Goal: Task Accomplishment & Management: Use online tool/utility

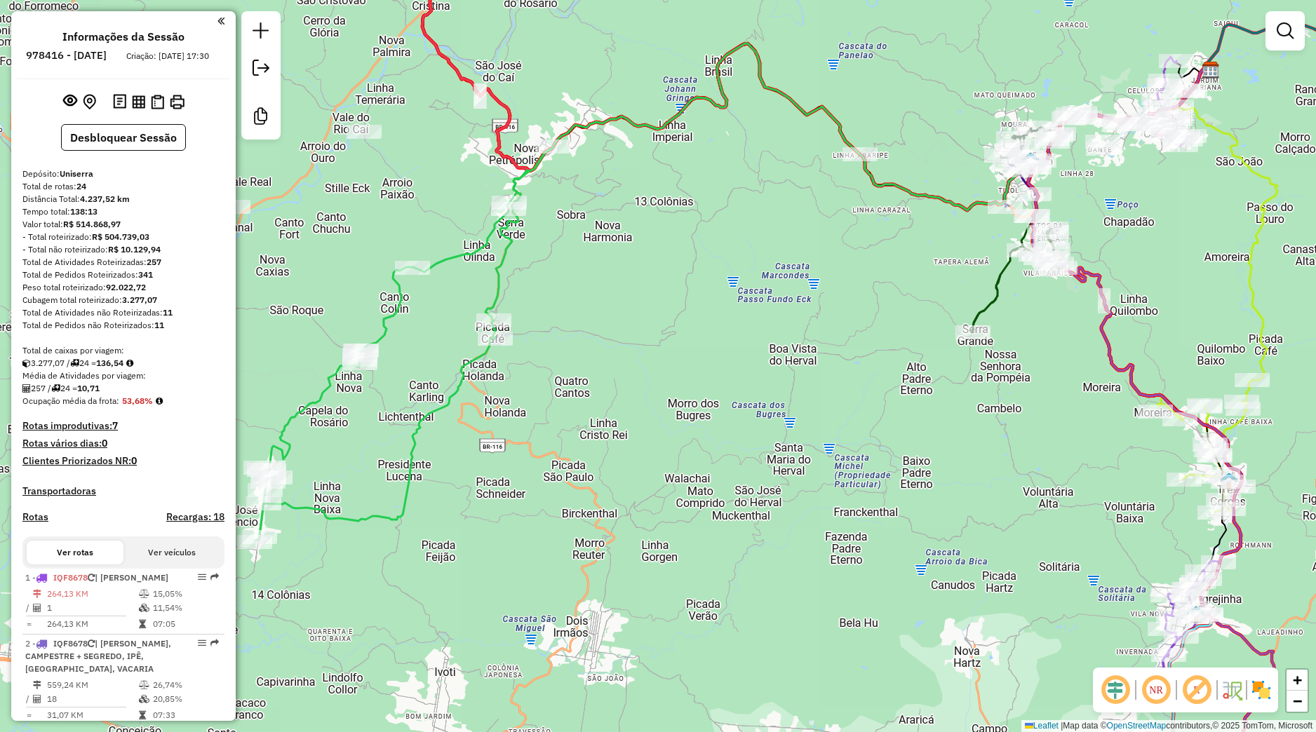
drag, startPoint x: 710, startPoint y: 331, endPoint x: 684, endPoint y: 337, distance: 26.6
click at [564, 261] on div "Janela de atendimento Grade de atendimento Capacidade Transportadoras Veículos …" at bounding box center [658, 366] width 1316 height 732
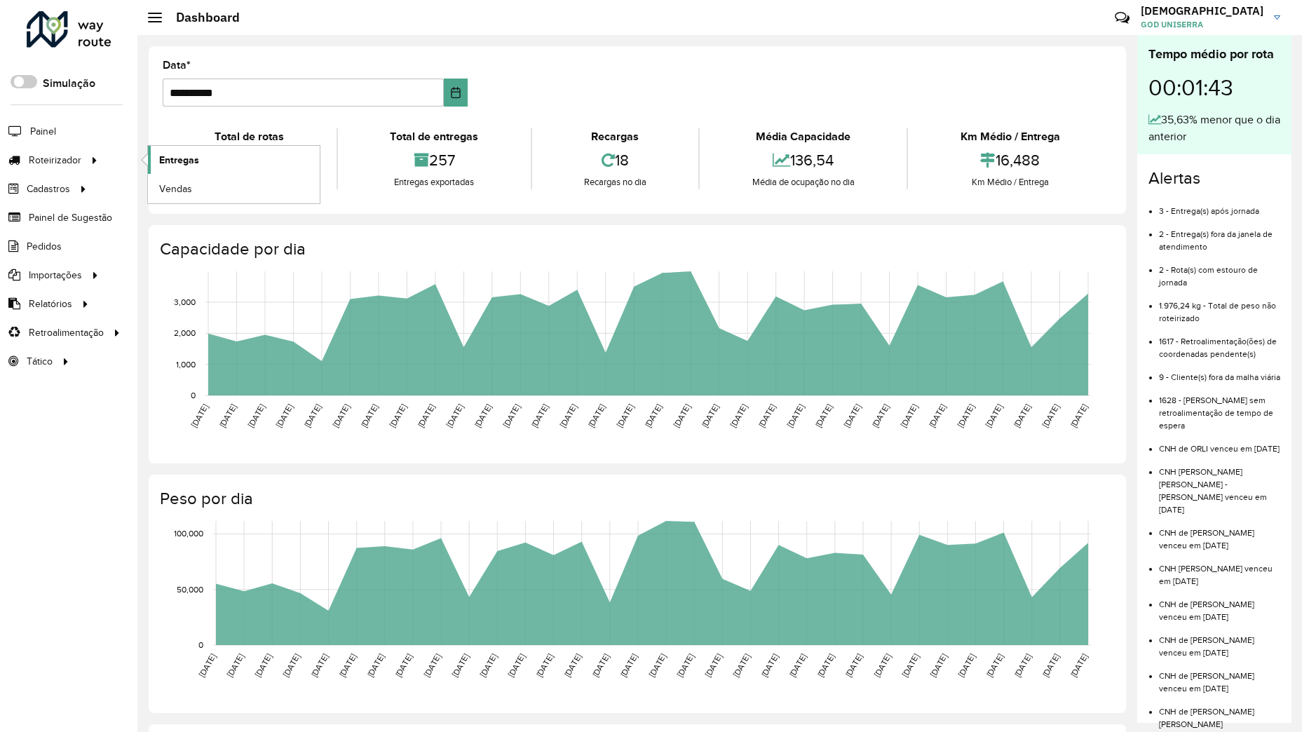
click at [156, 166] on link "Entregas" at bounding box center [234, 160] width 172 height 28
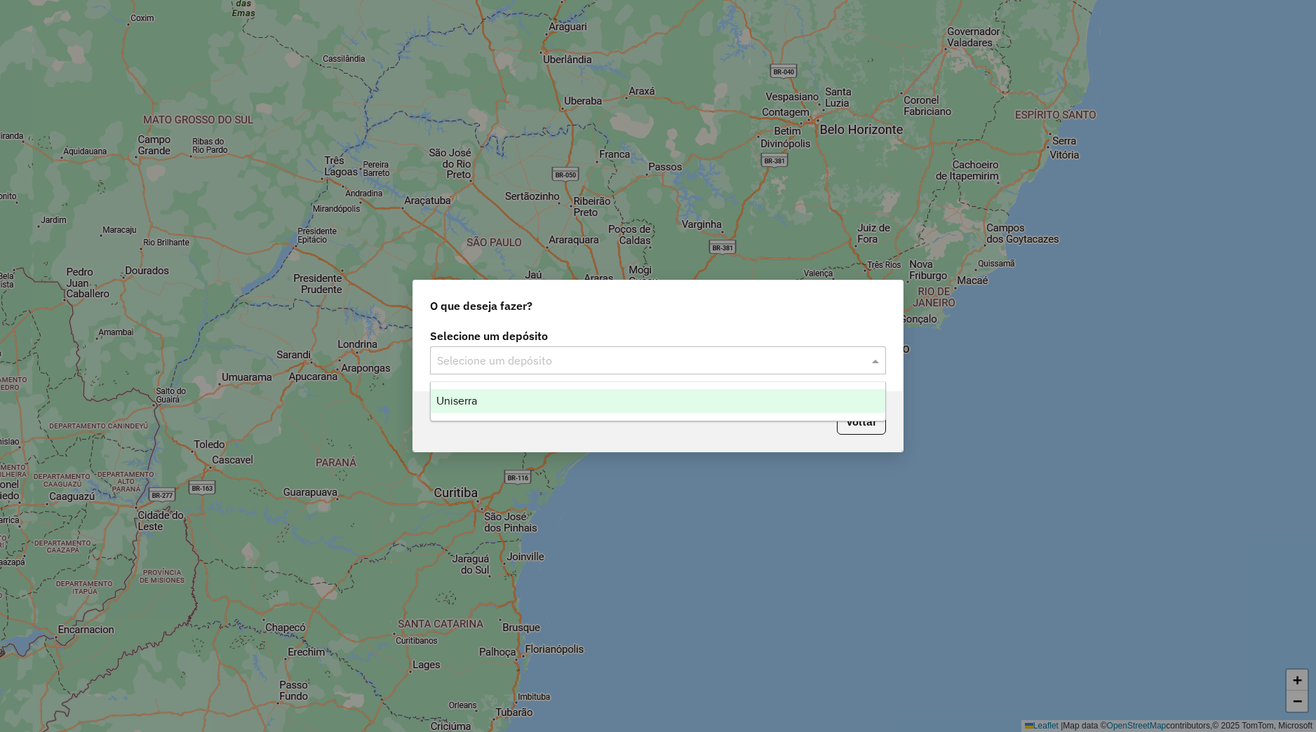
drag, startPoint x: 612, startPoint y: 374, endPoint x: 604, endPoint y: 344, distance: 30.6
click at [612, 374] on div "Selecione um depósito" at bounding box center [658, 360] width 456 height 28
drag, startPoint x: 604, startPoint y: 344, endPoint x: 593, endPoint y: 360, distance: 19.1
click at [602, 349] on div "Selecione um depósito Selecione um depósito" at bounding box center [658, 352] width 456 height 43
drag, startPoint x: 569, startPoint y: 365, endPoint x: 563, endPoint y: 380, distance: 15.8
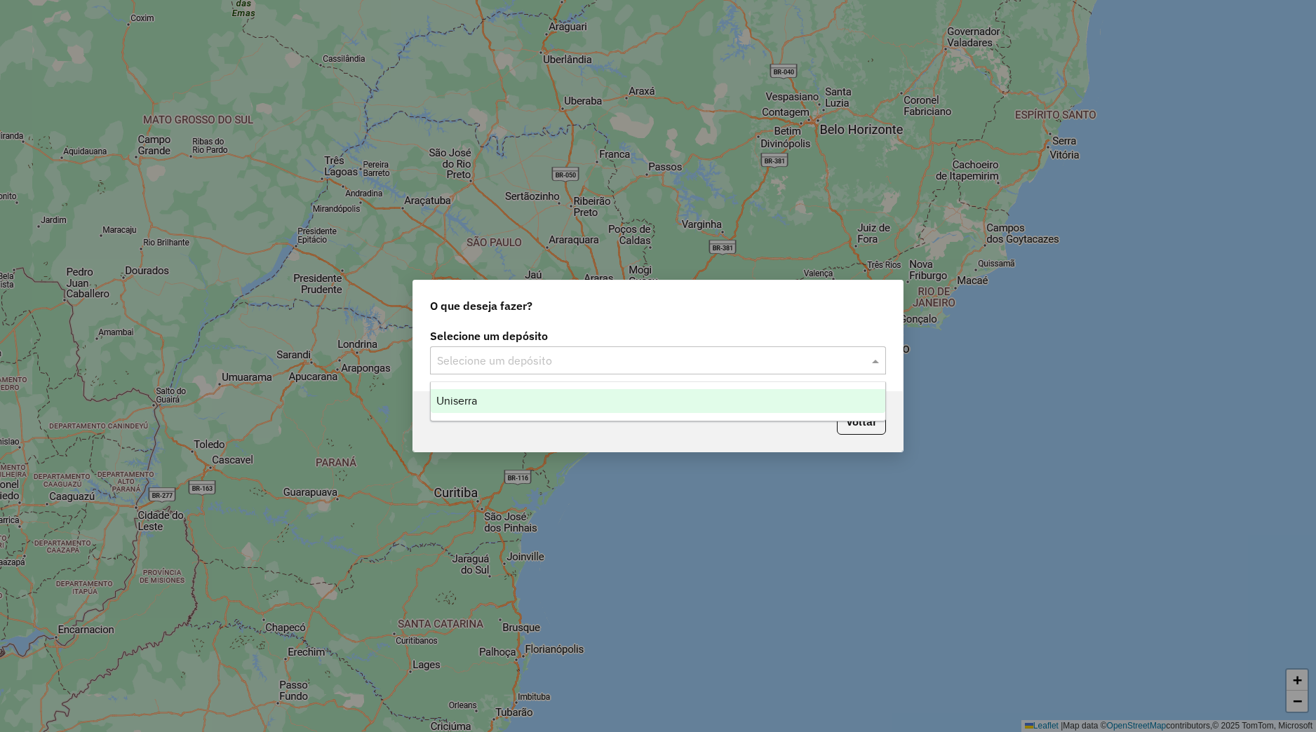
click at [567, 368] on input "text" at bounding box center [644, 361] width 414 height 17
click at [552, 404] on div "Uniserra" at bounding box center [658, 401] width 454 height 24
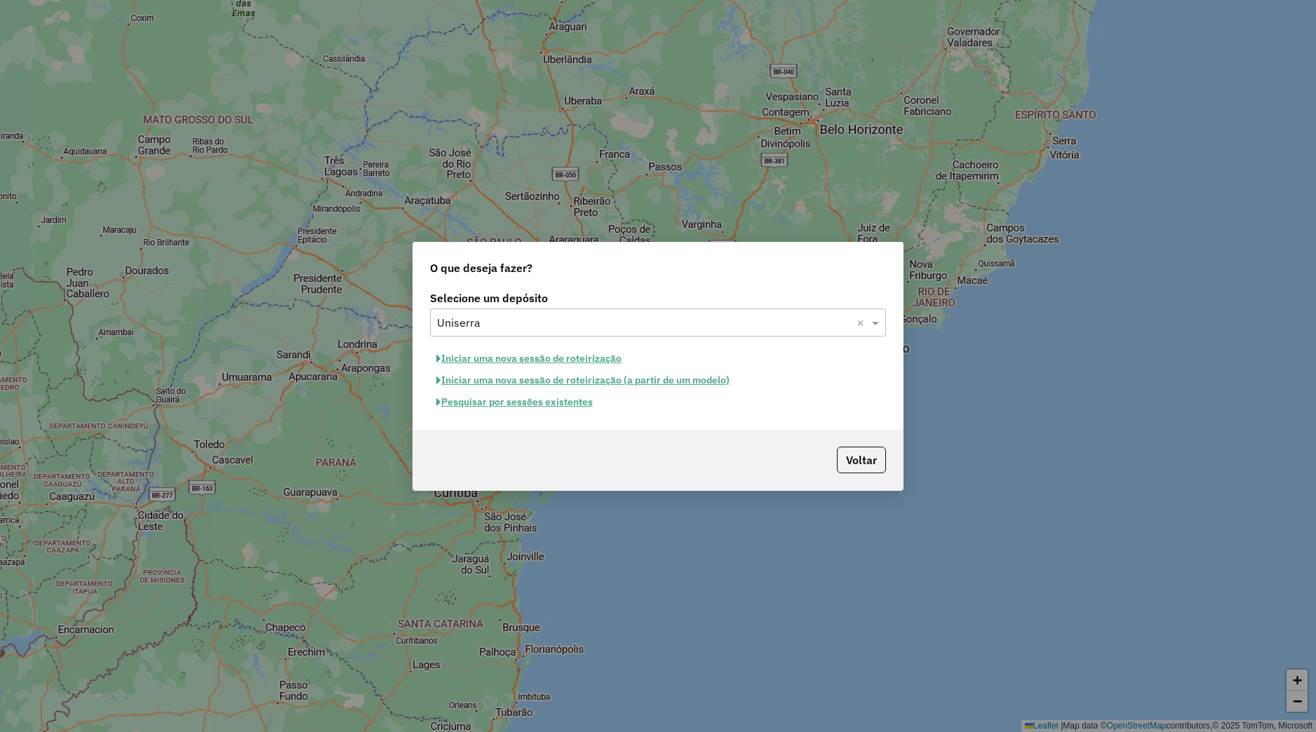
click at [548, 407] on button "Pesquisar por sessões existentes" at bounding box center [514, 402] width 169 height 22
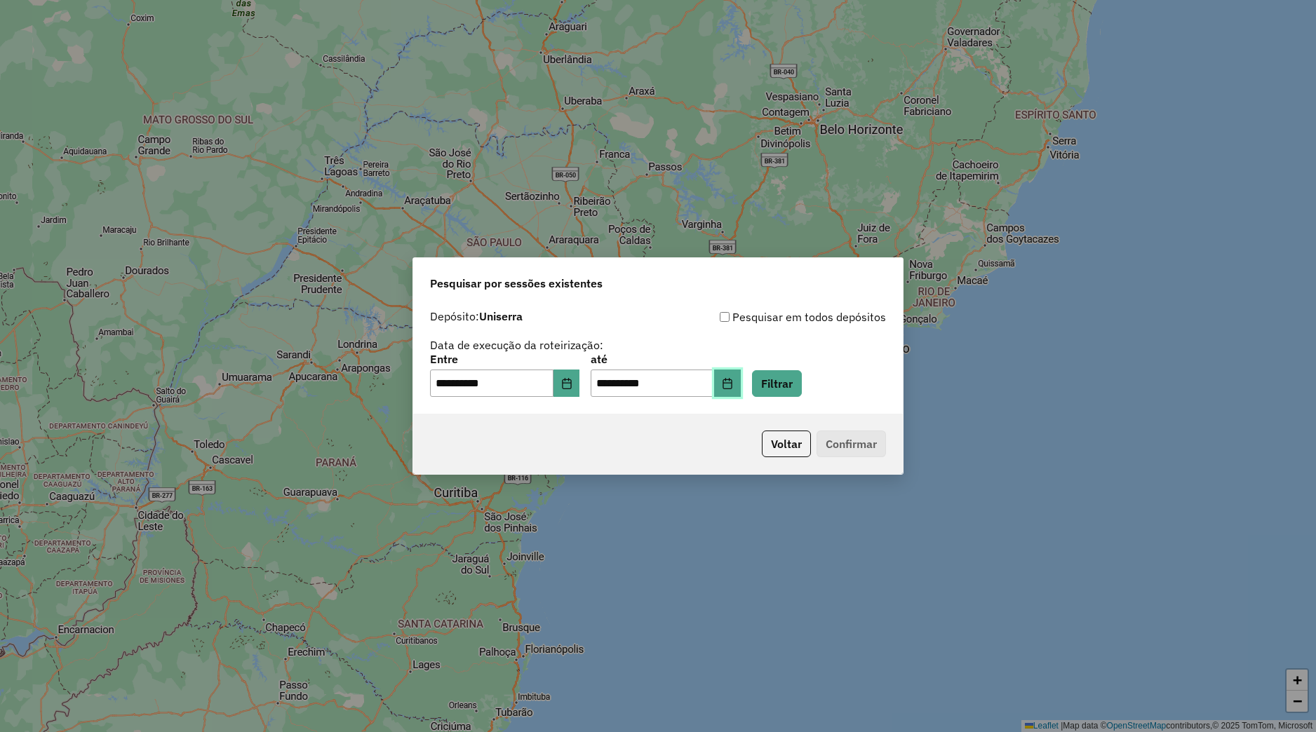
click at [741, 374] on button "Choose Date" at bounding box center [727, 384] width 27 height 28
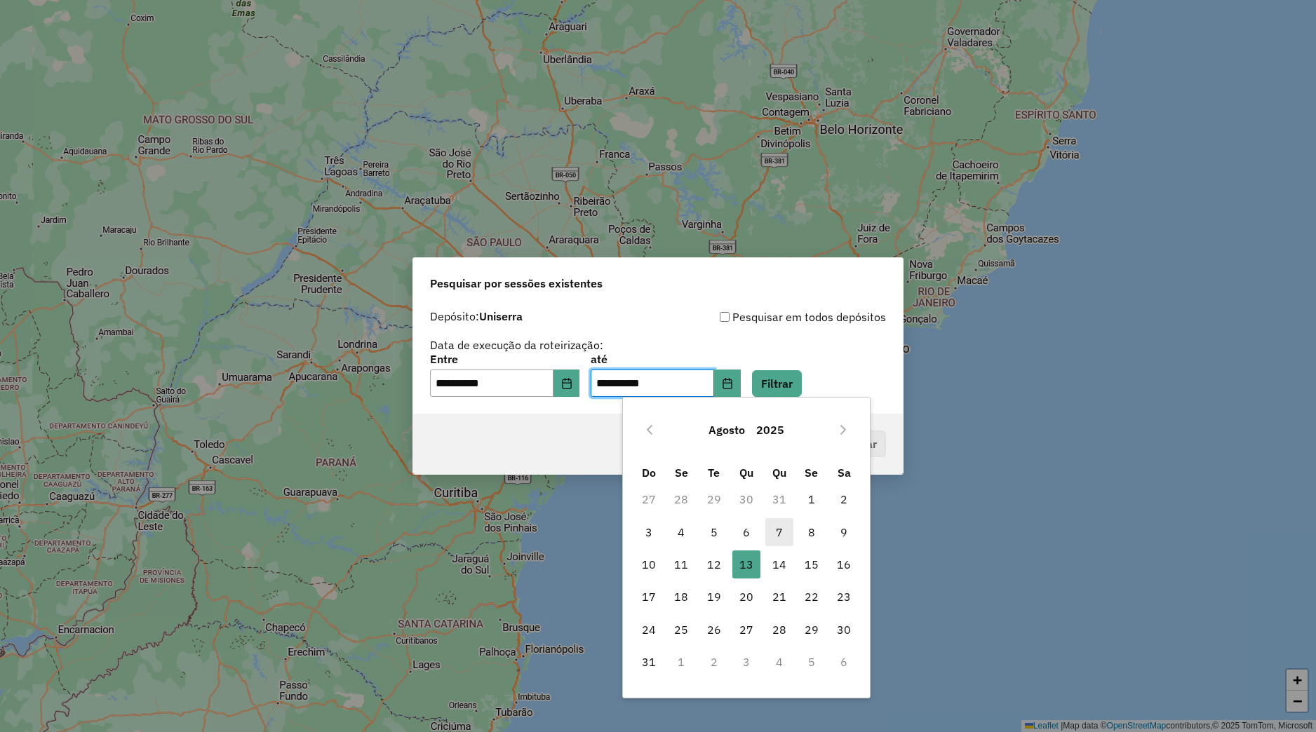
click at [774, 533] on span "7" at bounding box center [779, 532] width 28 height 28
type input "**********"
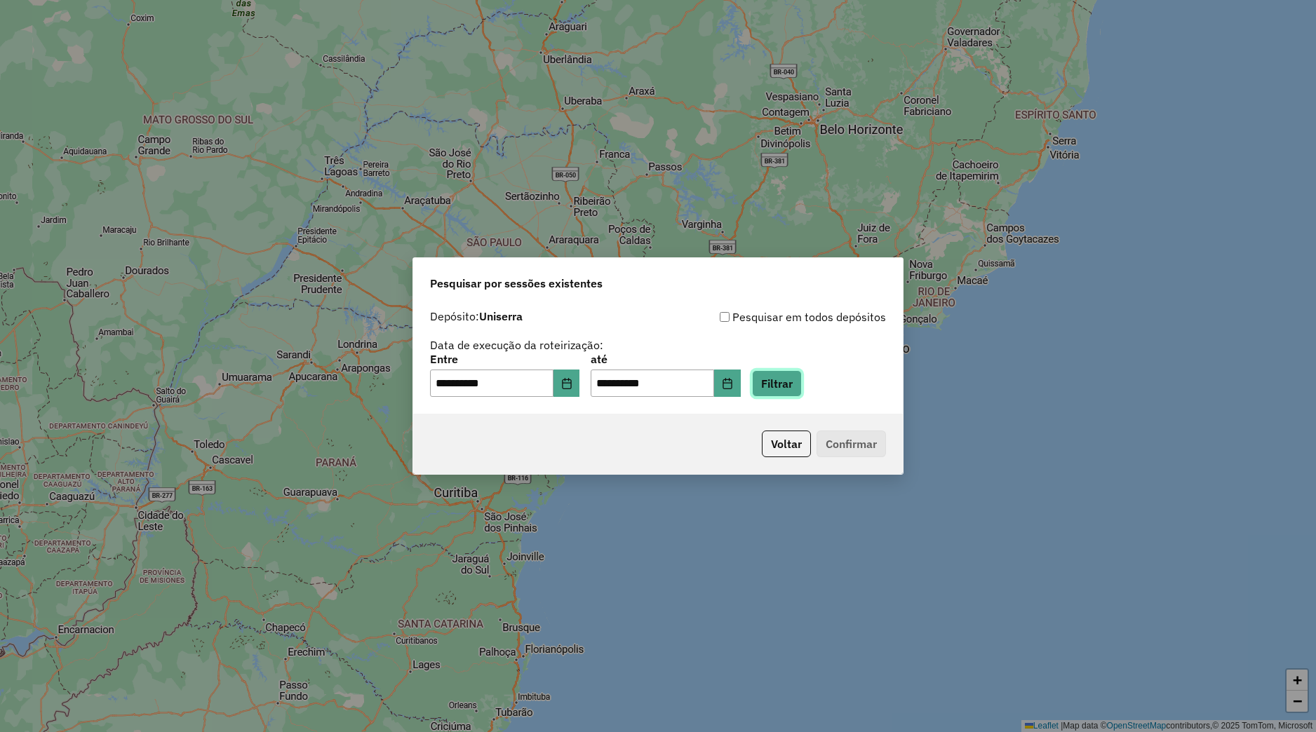
click at [802, 389] on button "Filtrar" at bounding box center [777, 383] width 50 height 27
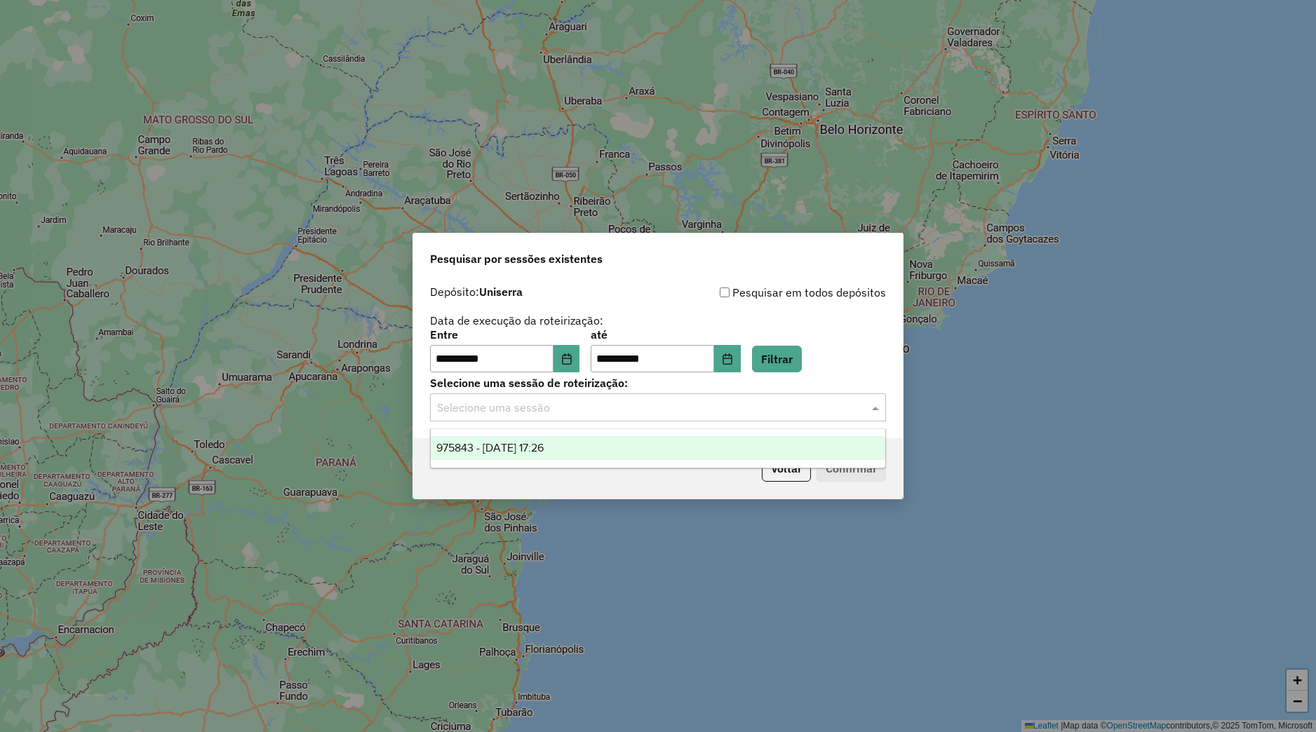
drag, startPoint x: 606, startPoint y: 417, endPoint x: 611, endPoint y: 430, distance: 13.5
click at [607, 417] on div "Selecione uma sessão" at bounding box center [658, 407] width 456 height 28
click at [613, 454] on div "975843 - 07/08/2025 17:26" at bounding box center [658, 448] width 454 height 24
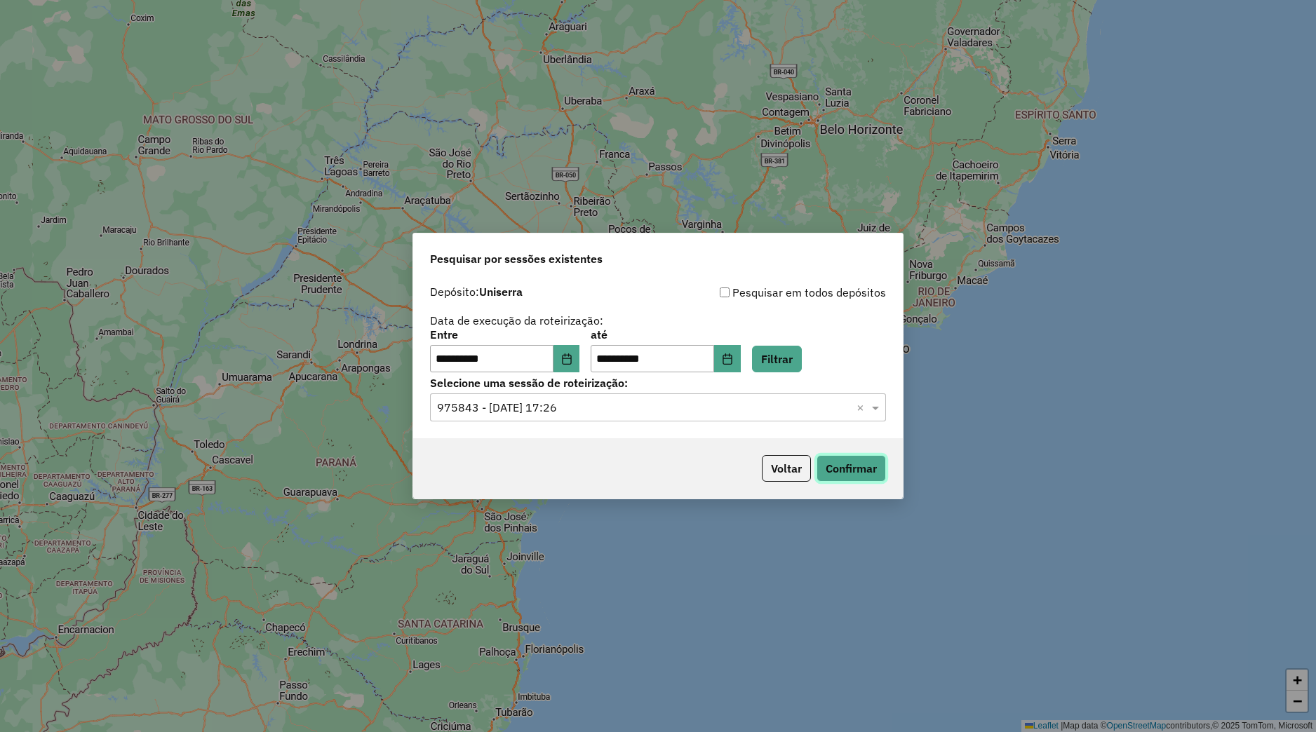
click at [844, 465] on button "Confirmar" at bounding box center [850, 468] width 69 height 27
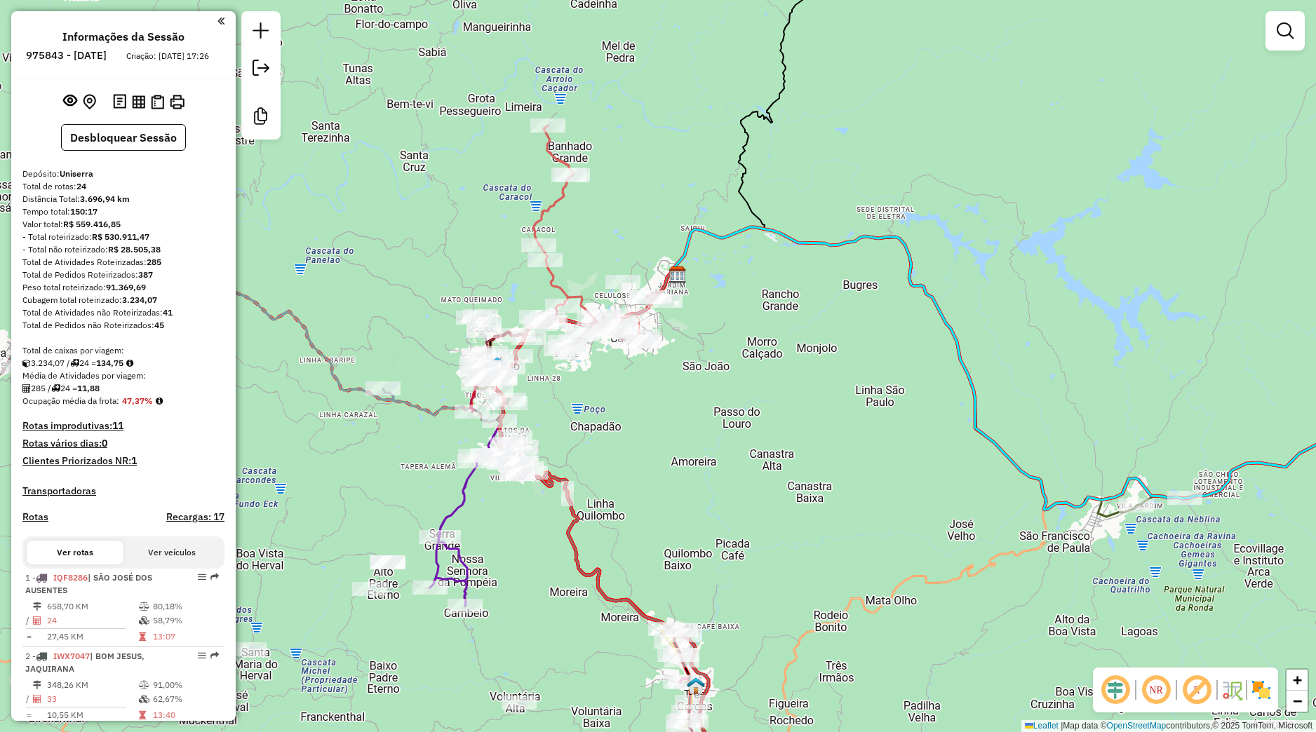
drag, startPoint x: 572, startPoint y: 442, endPoint x: 693, endPoint y: 428, distance: 121.5
click at [686, 430] on div "Janela de atendimento Grade de atendimento Capacidade Transportadoras Veículos …" at bounding box center [658, 366] width 1316 height 732
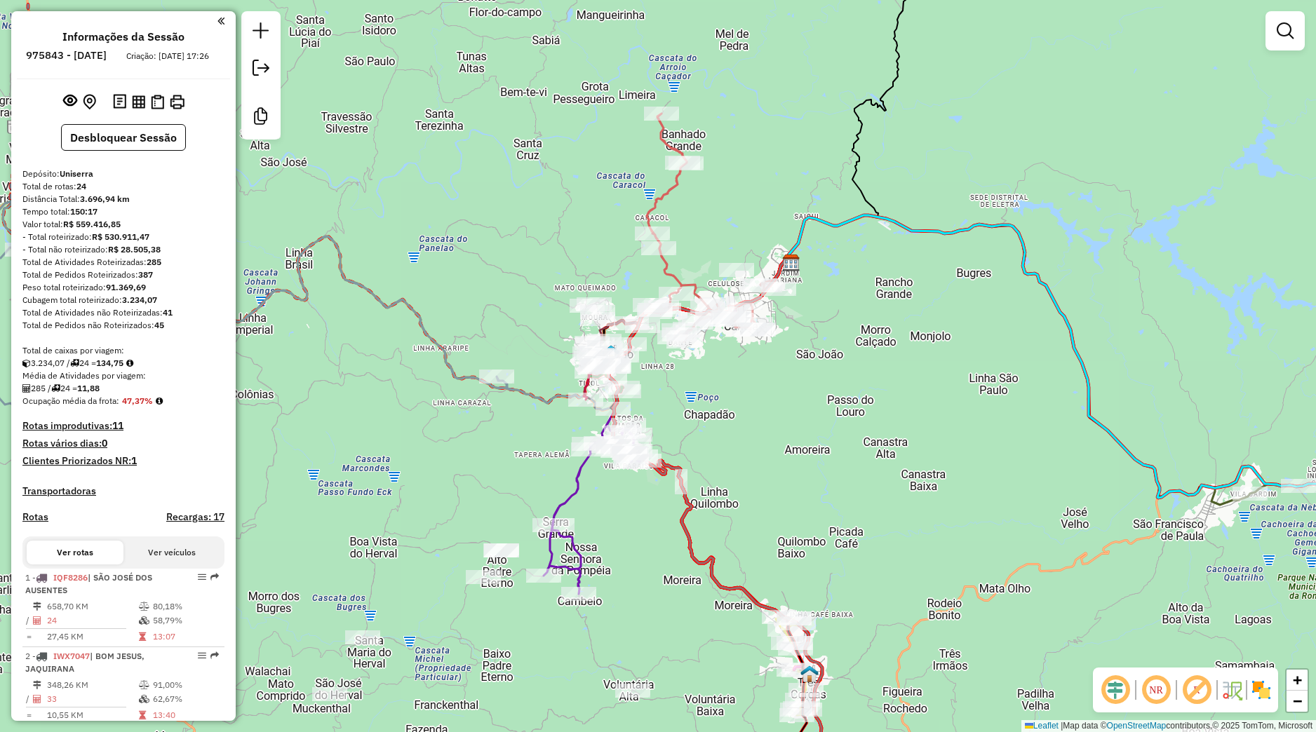
drag, startPoint x: 739, startPoint y: 552, endPoint x: 692, endPoint y: 412, distance: 147.9
click at [692, 412] on div "Janela de atendimento Grade de atendimento Capacidade Transportadoras Veículos …" at bounding box center [658, 366] width 1316 height 732
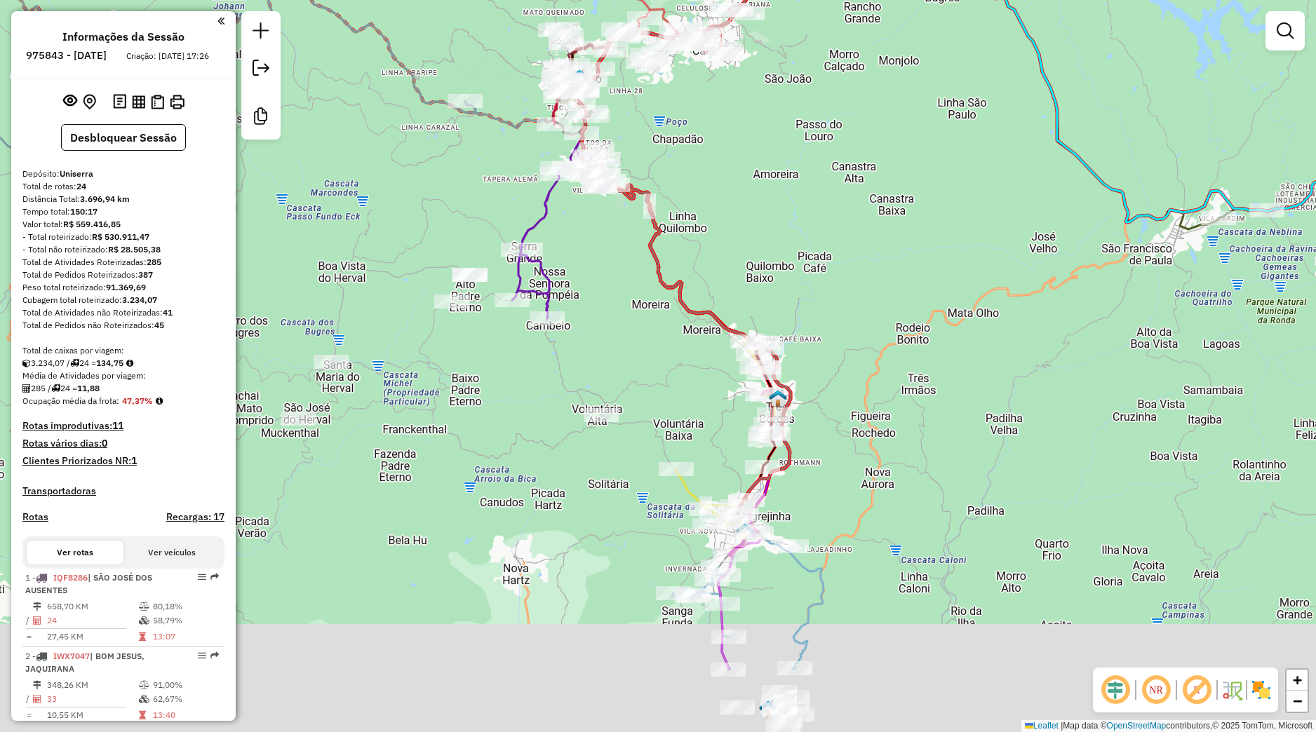
drag, startPoint x: 696, startPoint y: 447, endPoint x: 689, endPoint y: 431, distance: 18.0
click at [689, 431] on div "Janela de atendimento Grade de atendimento Capacidade Transportadoras Veículos …" at bounding box center [658, 366] width 1316 height 732
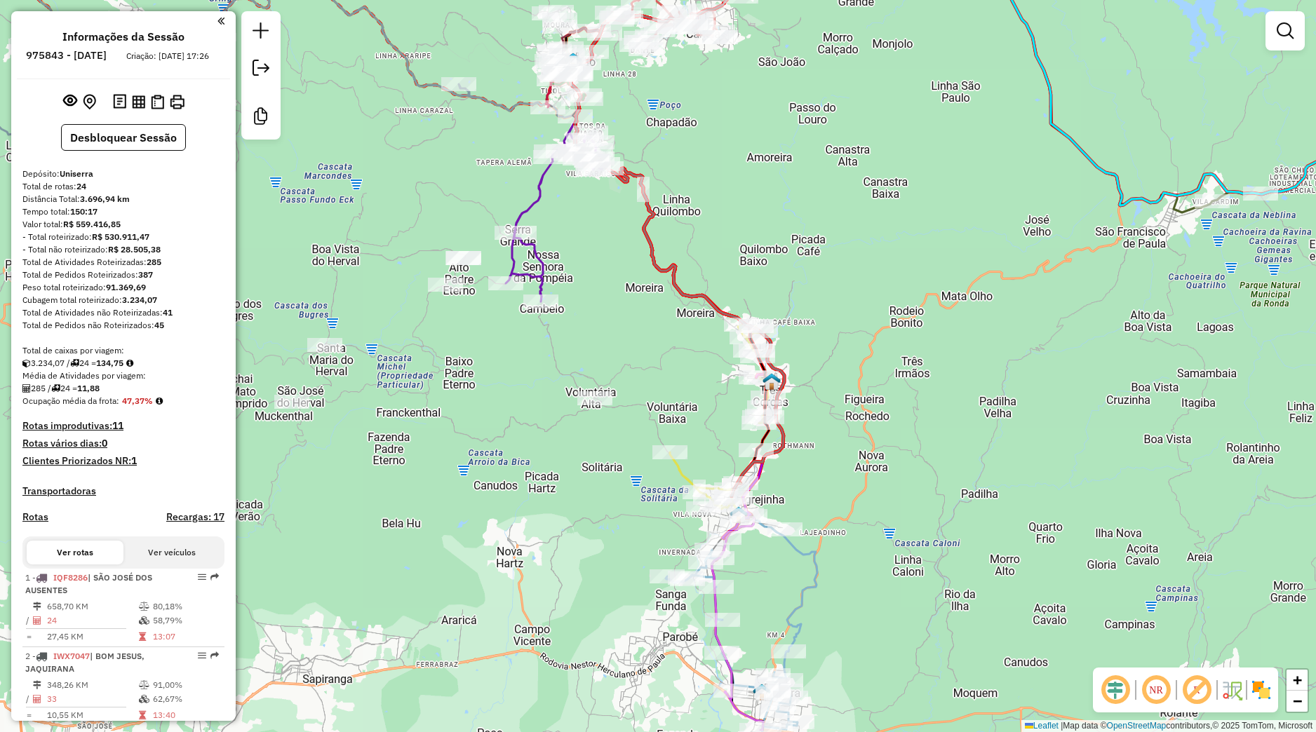
drag, startPoint x: 741, startPoint y: 631, endPoint x: 741, endPoint y: 564, distance: 66.6
click at [741, 564] on div "Rota 15 - Placa JDH7E34 26264 - REST POUSO NOVO Rota 15 - Placa JDH7E34 26647 -…" at bounding box center [658, 366] width 1316 height 732
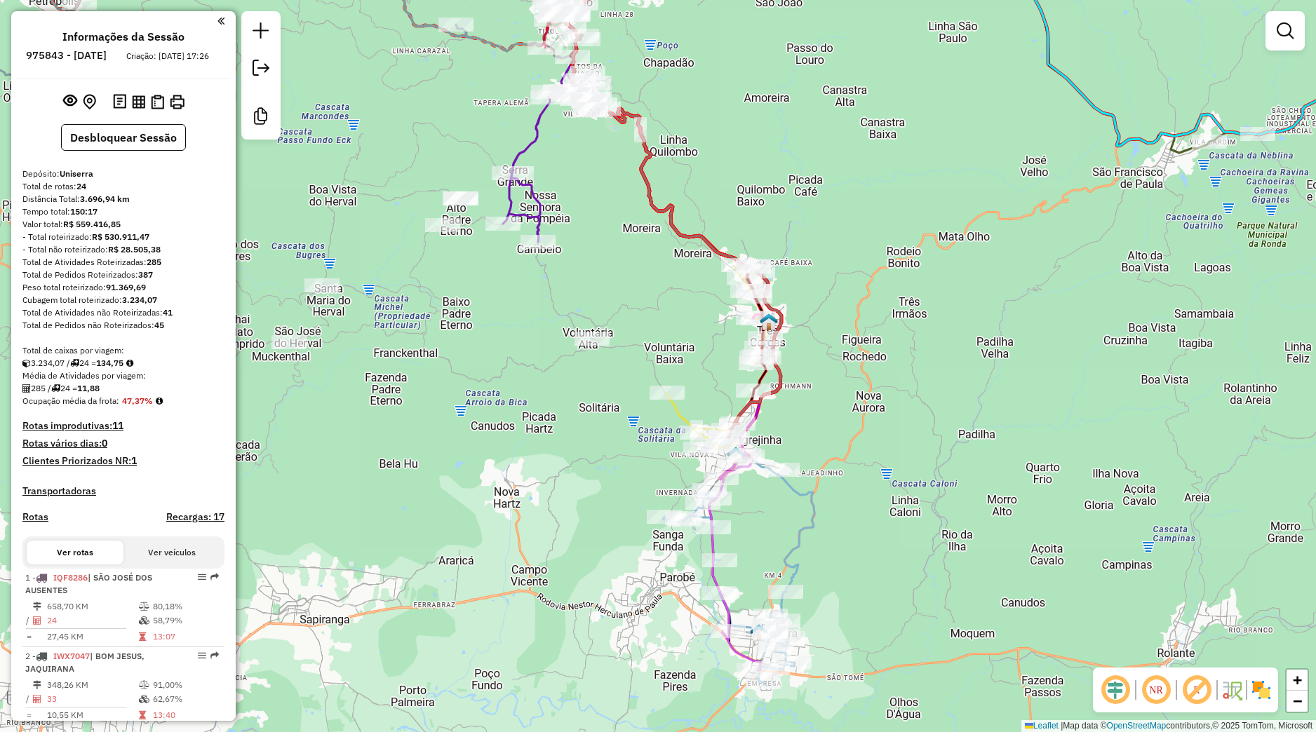
drag, startPoint x: 700, startPoint y: 629, endPoint x: 680, endPoint y: 677, distance: 51.6
click at [680, 677] on div "Janela de atendimento Grade de atendimento Capacidade Transportadoras Veículos …" at bounding box center [658, 366] width 1316 height 732
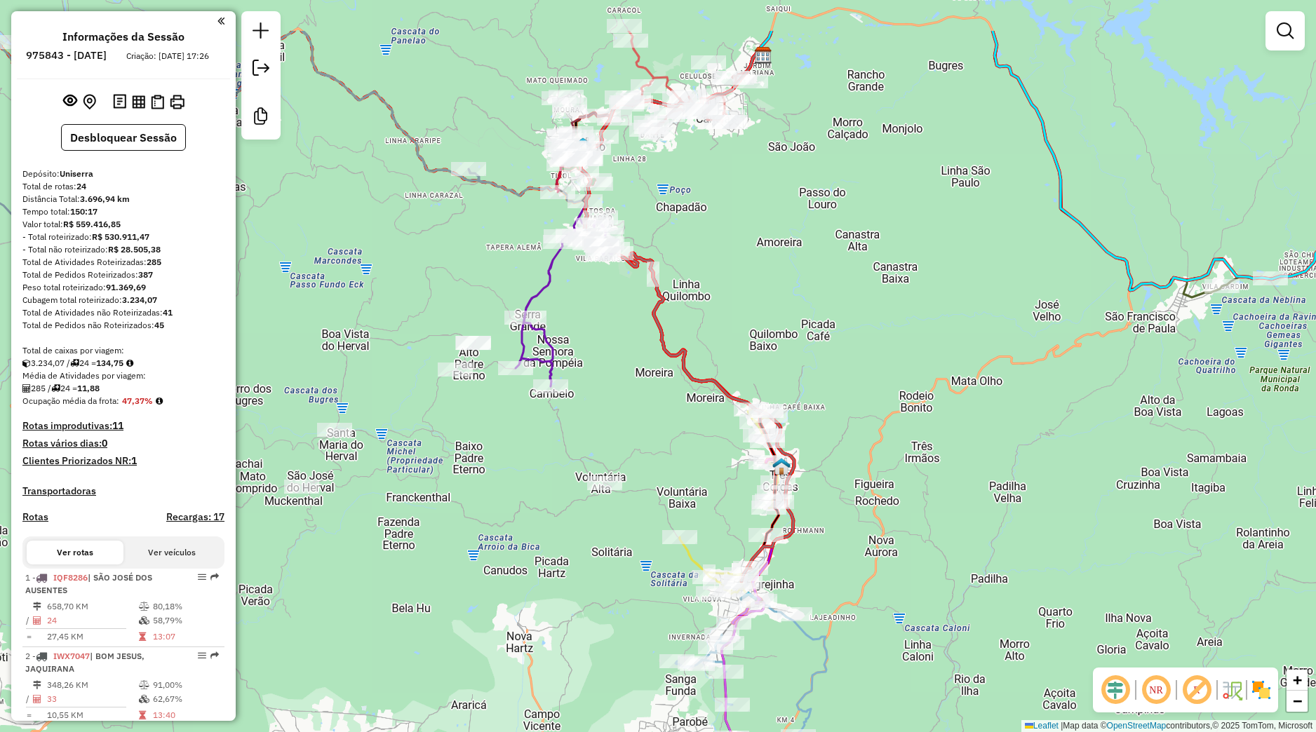
drag, startPoint x: 583, startPoint y: 501, endPoint x: 639, endPoint y: 589, distance: 104.7
click at [623, 628] on div "Janela de atendimento Grade de atendimento Capacidade Transportadoras Veículos …" at bounding box center [658, 366] width 1316 height 732
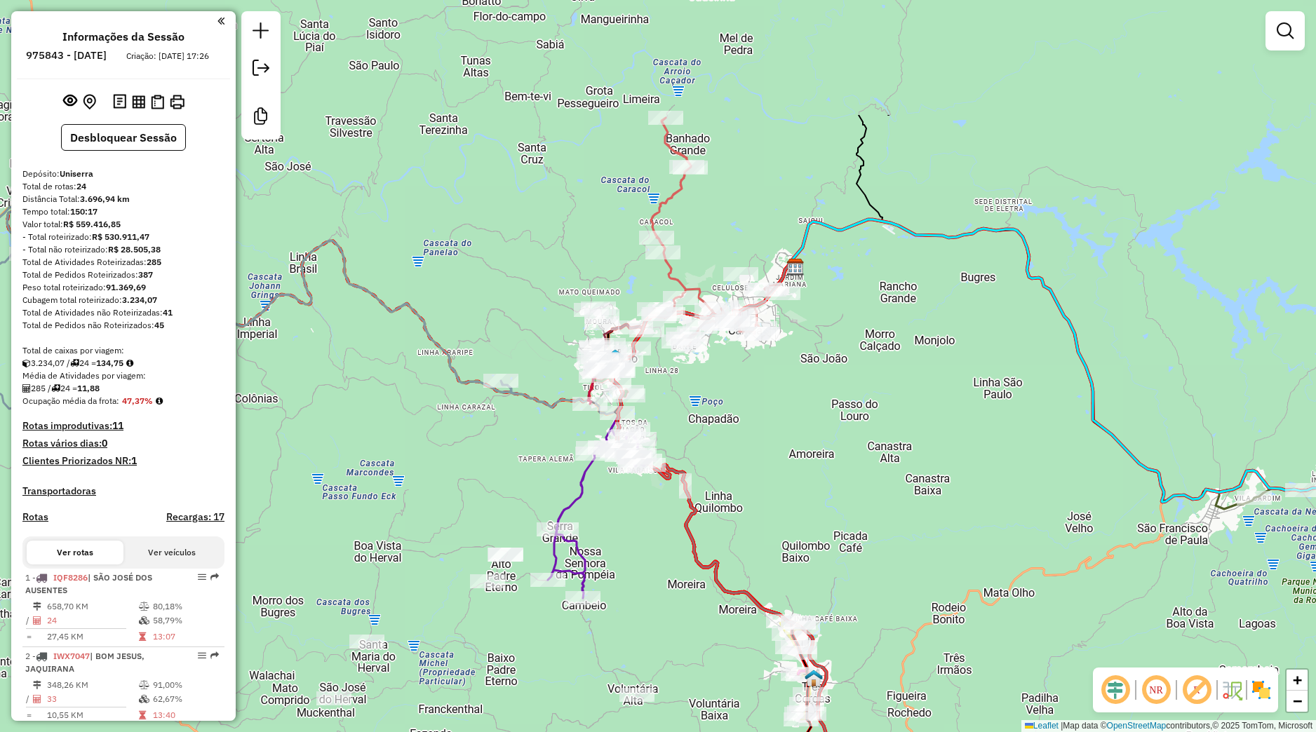
drag, startPoint x: 671, startPoint y: 379, endPoint x: 696, endPoint y: 577, distance: 200.1
click at [696, 577] on icon at bounding box center [719, 528] width 213 height 530
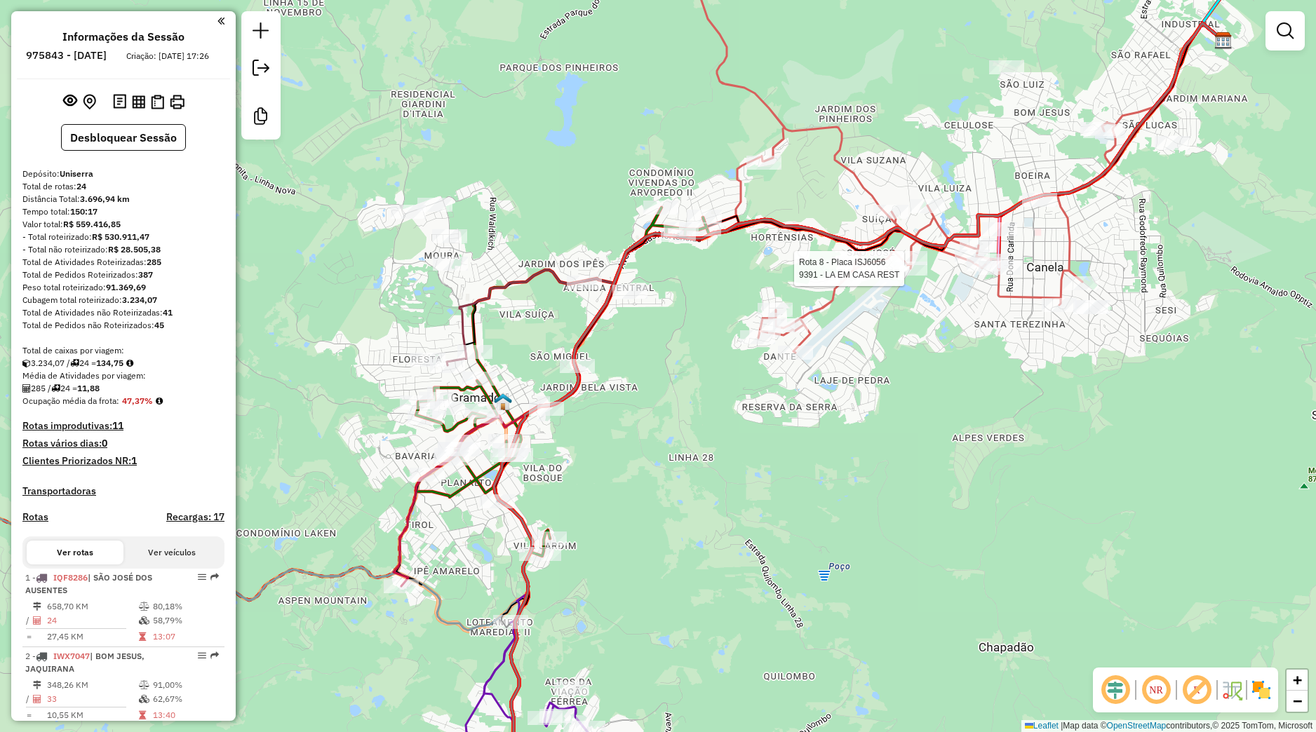
select select "**********"
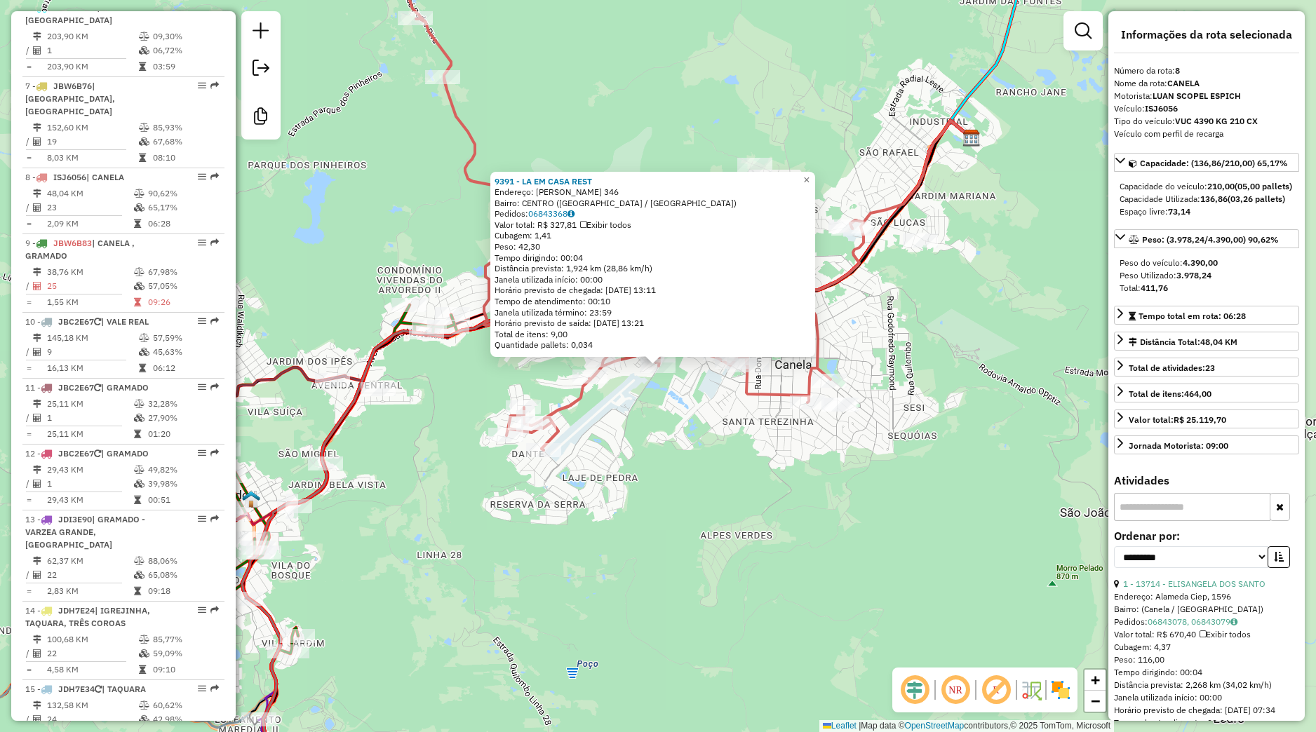
scroll to position [1133, 0]
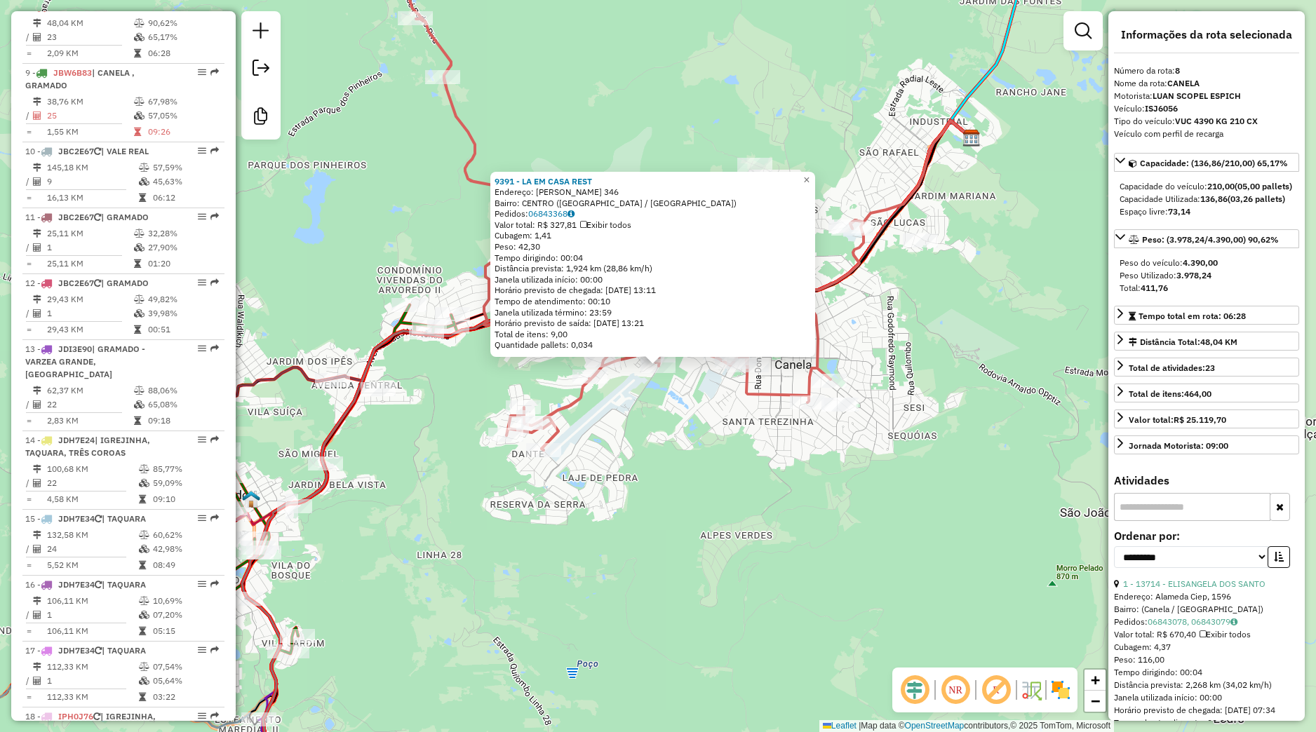
click at [762, 415] on div "9391 - LA EM CASA REST Endereço: JOSE LUIS CORREIA PINTO 346 Bairro: CENTRO (CA…" at bounding box center [658, 366] width 1316 height 732
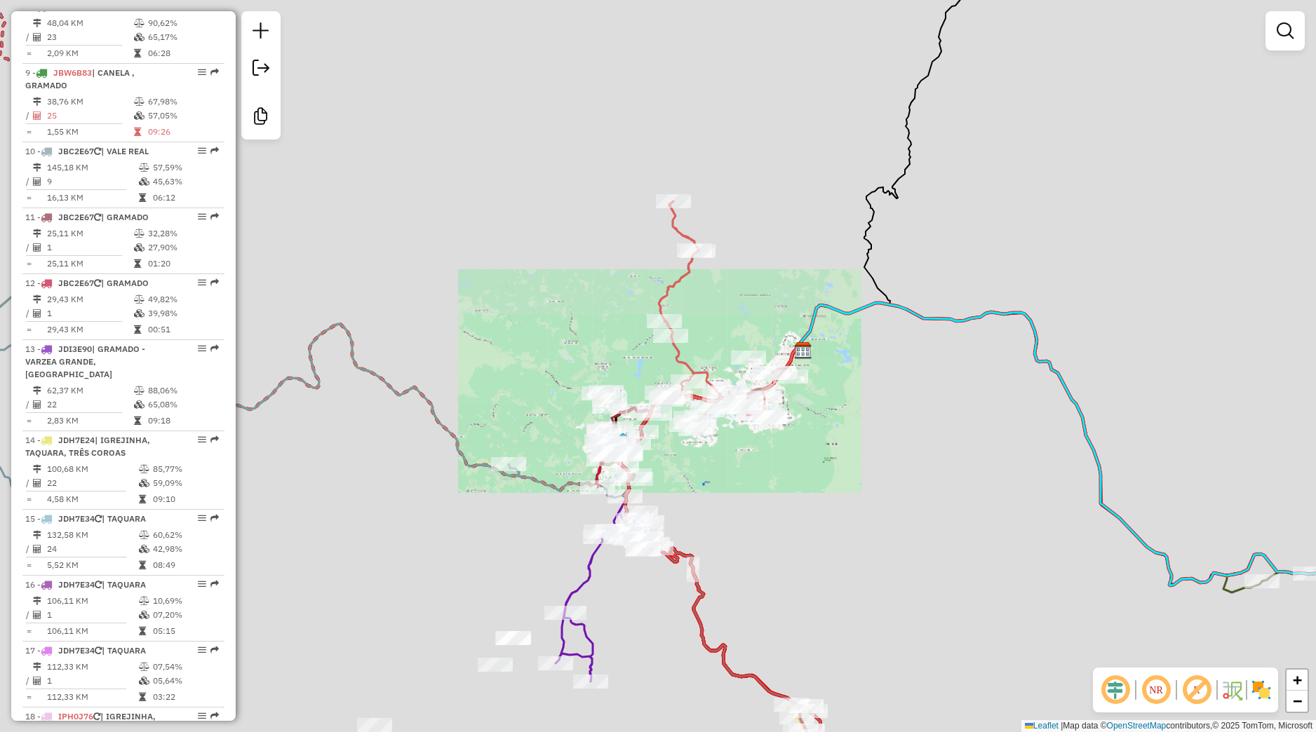
drag, startPoint x: 748, startPoint y: 496, endPoint x: 767, endPoint y: 480, distance: 25.0
click at [767, 480] on div "Janela de atendimento Grade de atendimento Capacidade Transportadoras Veículos …" at bounding box center [658, 366] width 1316 height 732
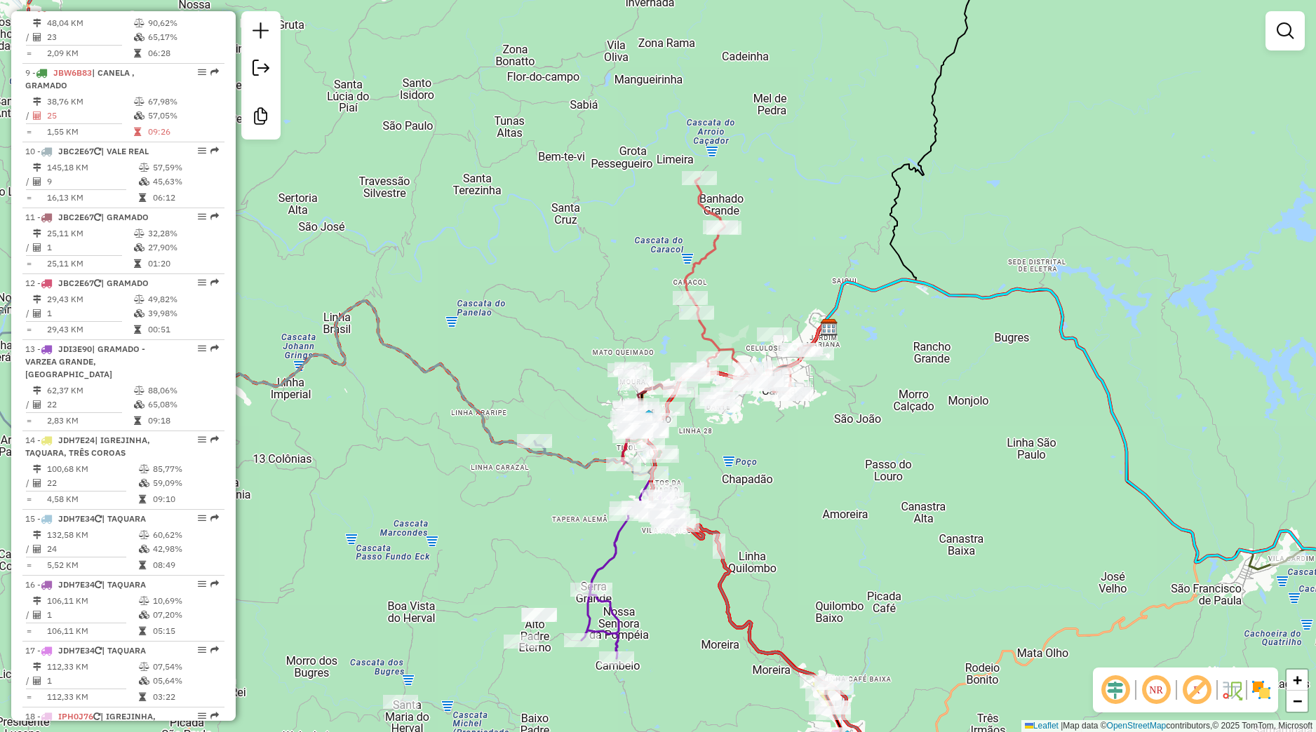
drag, startPoint x: 767, startPoint y: 480, endPoint x: 771, endPoint y: 468, distance: 13.1
click at [778, 466] on div "Janela de atendimento Grade de atendimento Capacidade Transportadoras Veículos …" at bounding box center [658, 366] width 1316 height 732
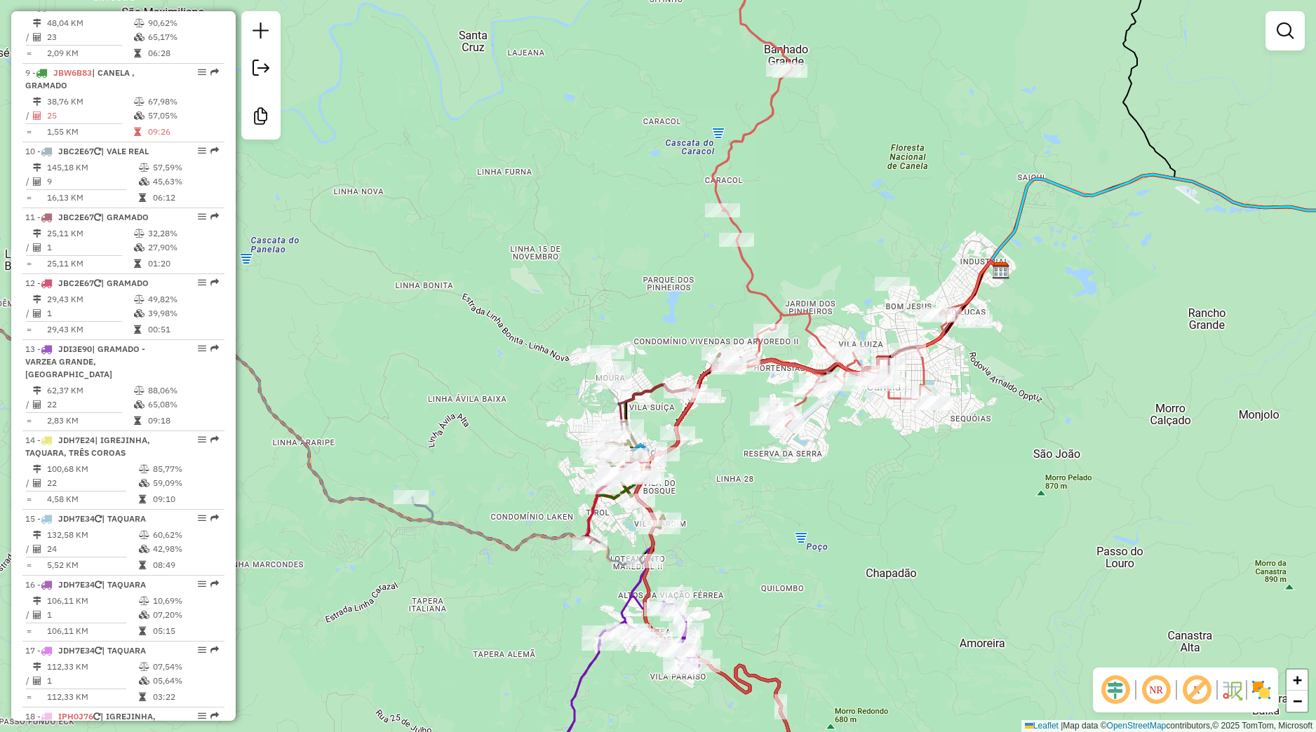
click at [841, 410] on div "Janela de atendimento Grade de atendimento Capacidade Transportadoras Veículos …" at bounding box center [658, 366] width 1316 height 732
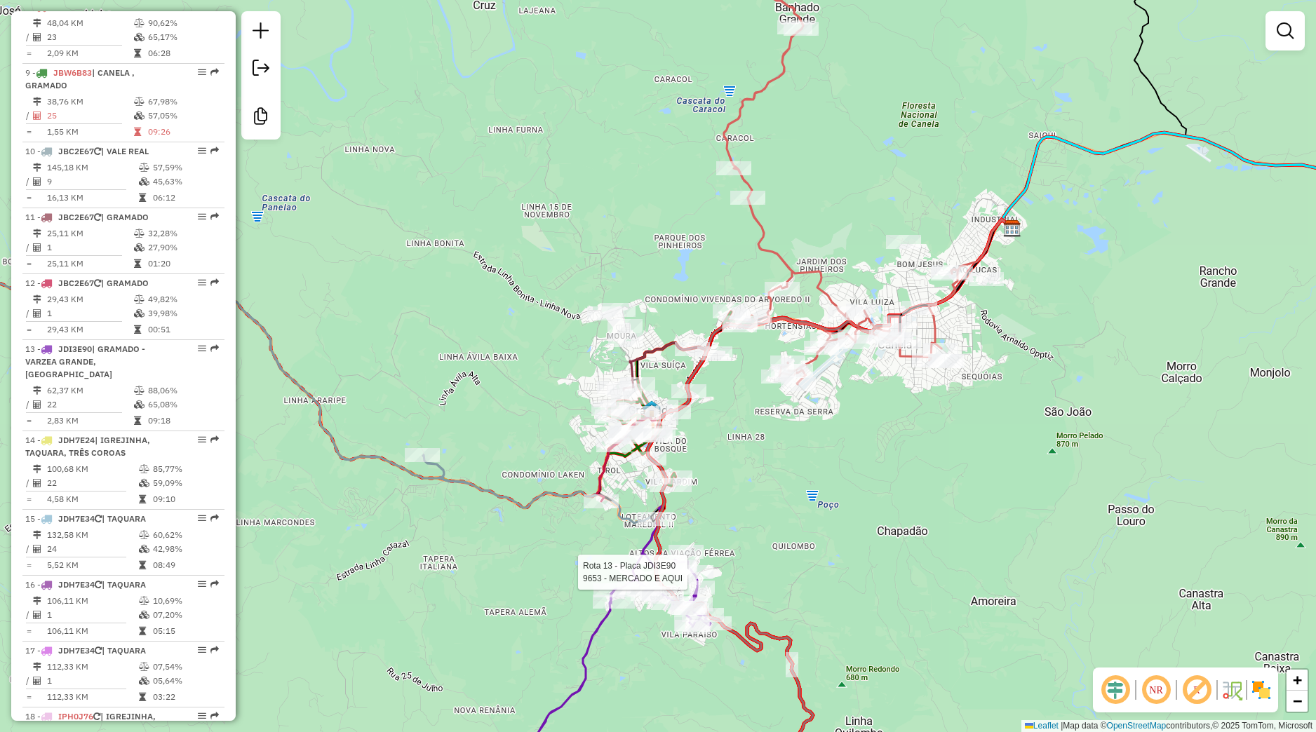
select select "**********"
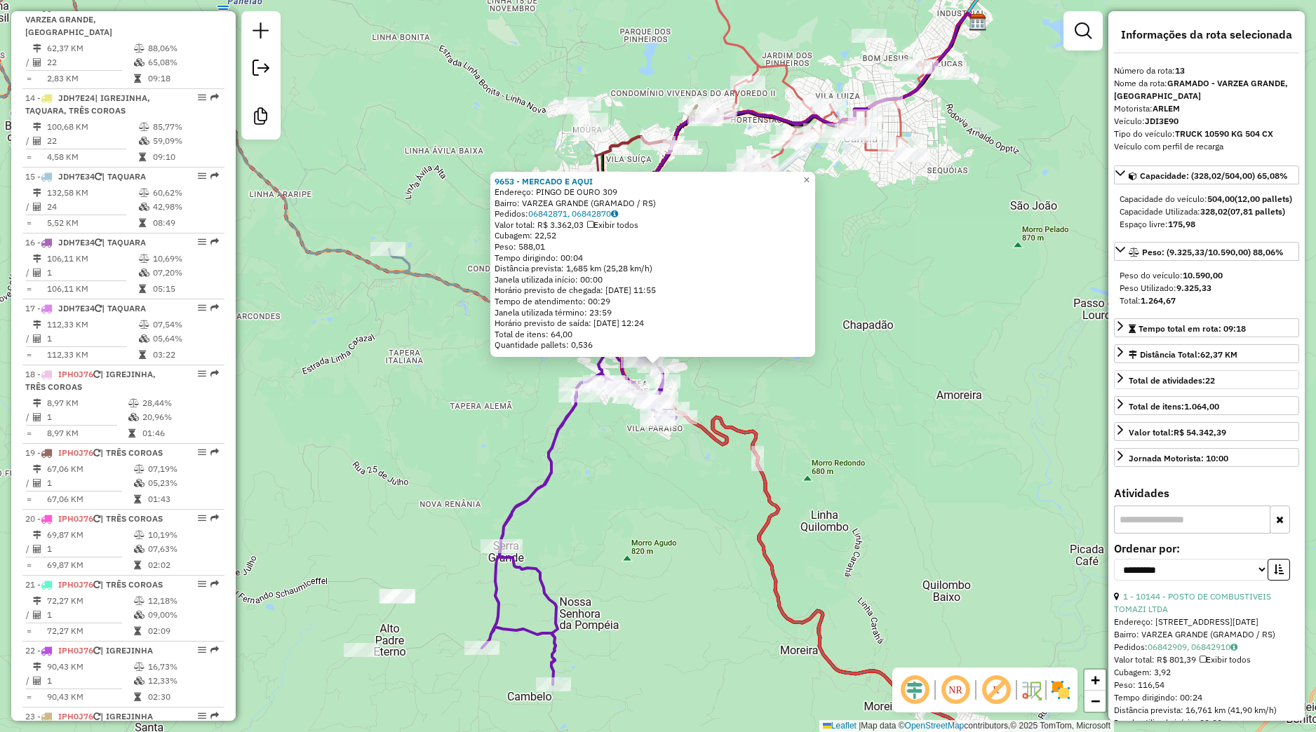
scroll to position [263, 0]
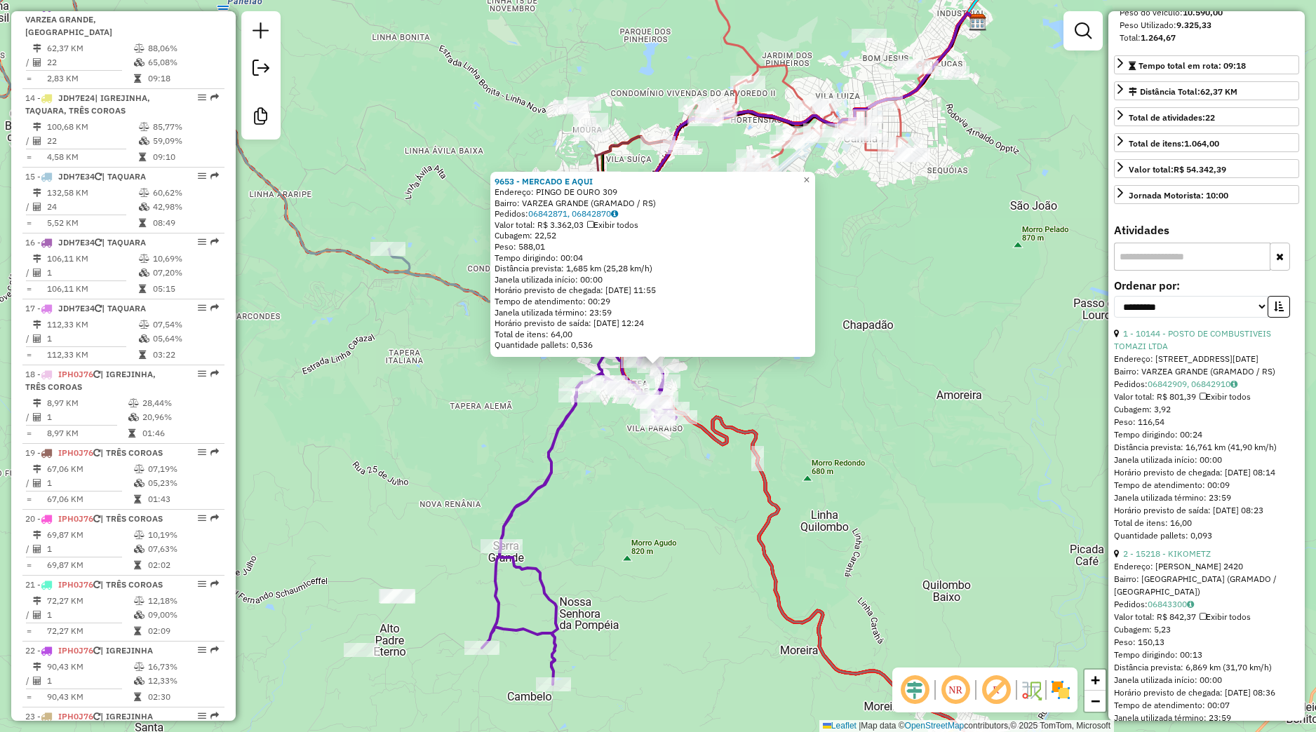
click at [945, 450] on div "9653 - MERCADO E AQUI Endereço: PINGO DE OURO 309 Bairro: VARZEA GRANDE (GRAMAD…" at bounding box center [658, 366] width 1316 height 732
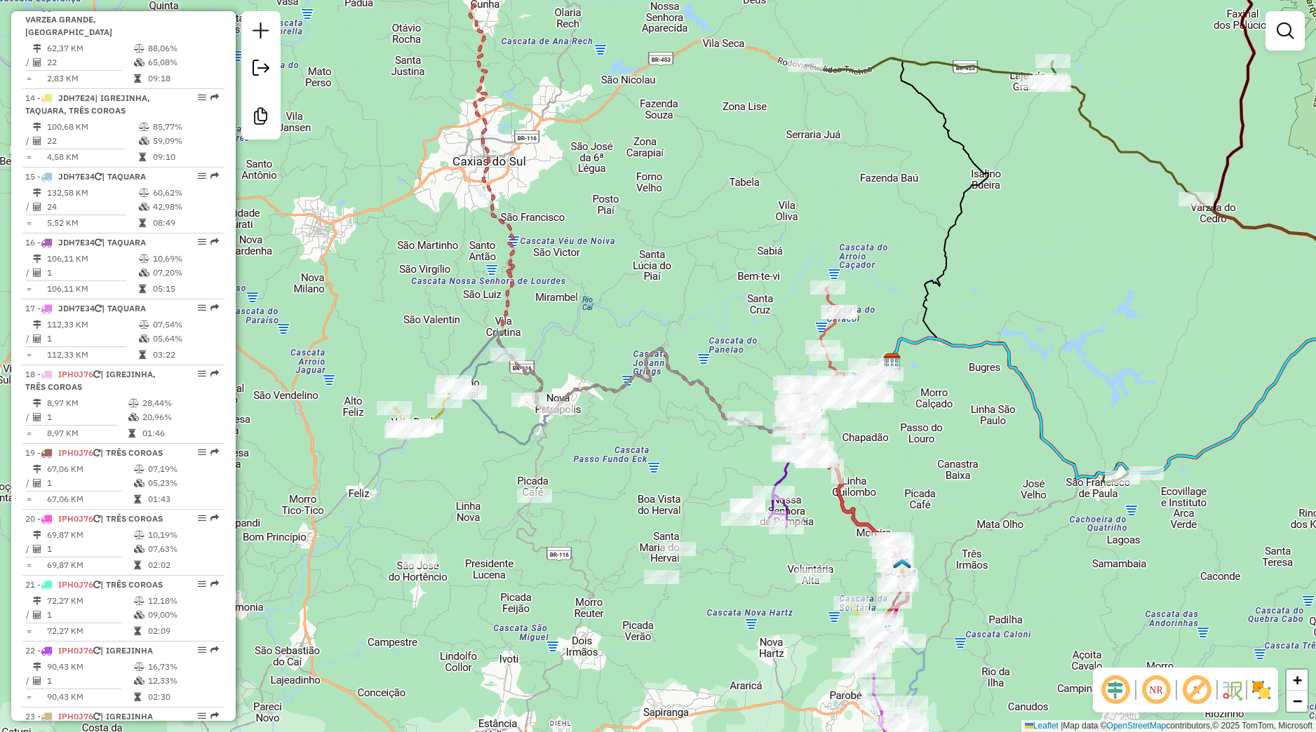
drag, startPoint x: 928, startPoint y: 472, endPoint x: 819, endPoint y: 462, distance: 109.2
click at [819, 462] on div "Janela de atendimento Grade de atendimento Capacidade Transportadoras Veículos …" at bounding box center [658, 366] width 1316 height 732
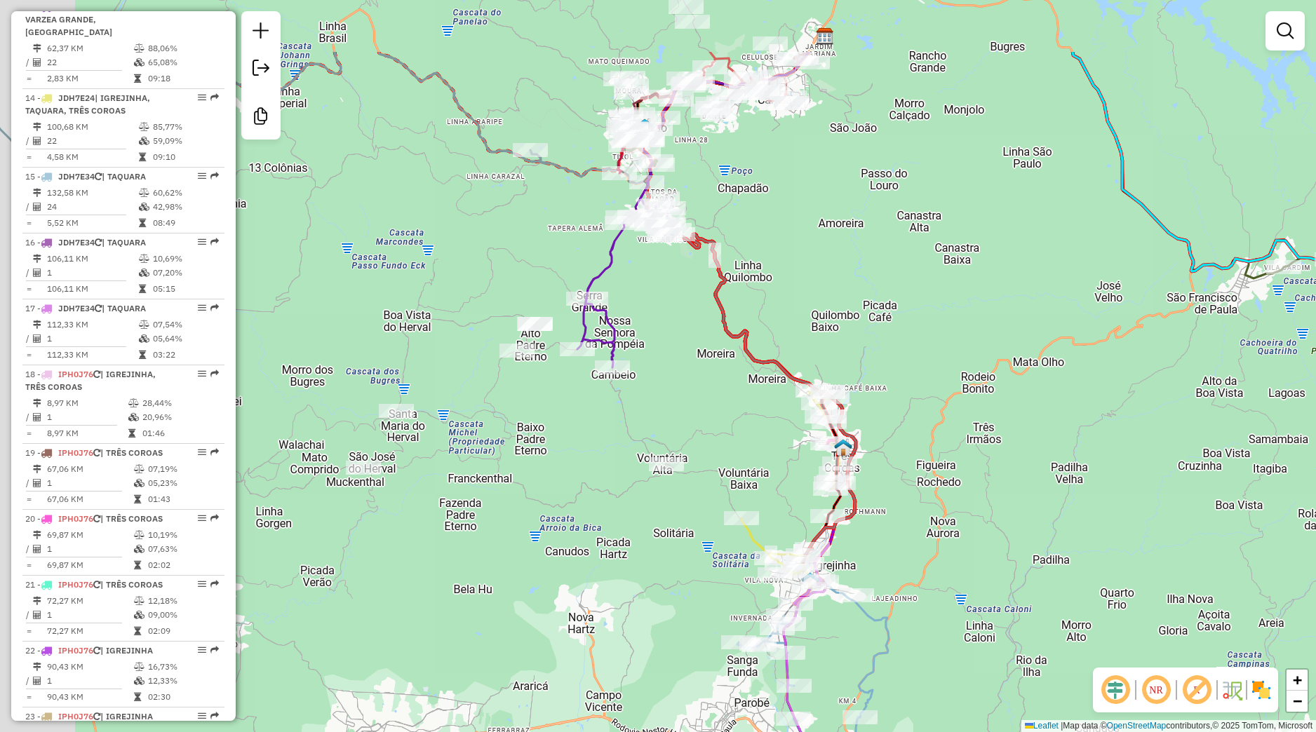
drag, startPoint x: 682, startPoint y: 339, endPoint x: 759, endPoint y: 471, distance: 152.2
click at [772, 480] on div "Janela de atendimento Grade de atendimento Capacidade Transportadoras Veículos …" at bounding box center [658, 366] width 1316 height 732
